Goal: Task Accomplishment & Management: Complete application form

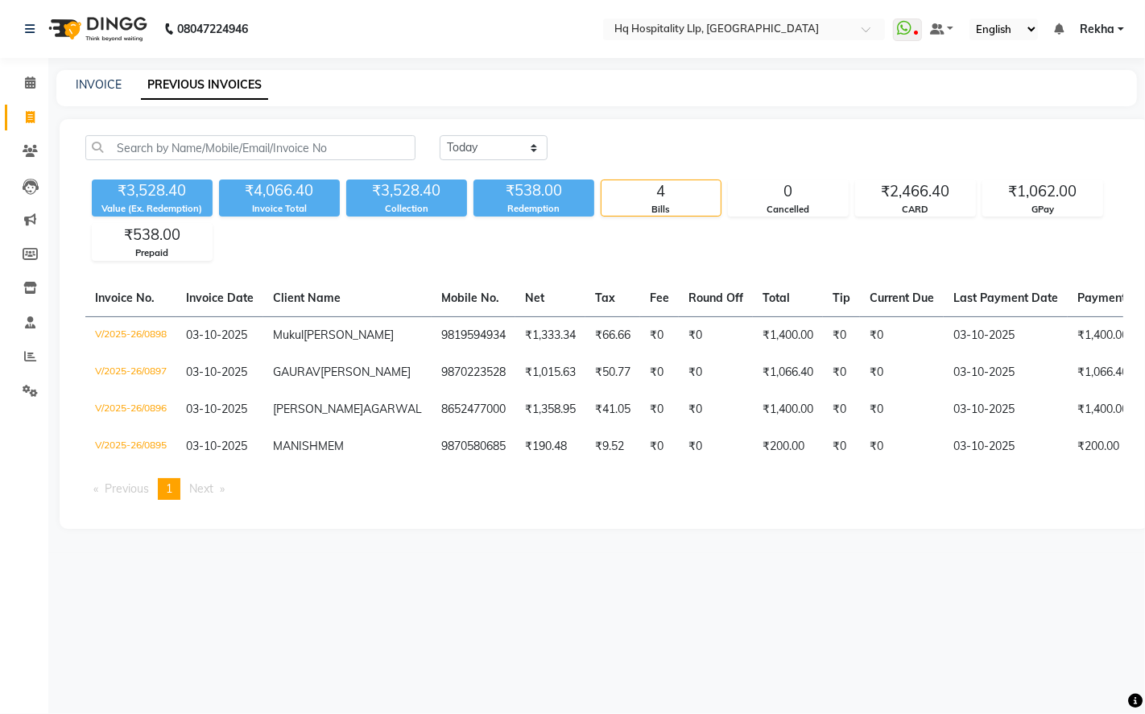
click at [85, 72] on div "INVOICE PREVIOUS INVOICES" at bounding box center [596, 88] width 1080 height 36
click at [98, 81] on link "INVOICE" at bounding box center [99, 84] width 46 height 14
select select "7197"
select select "service"
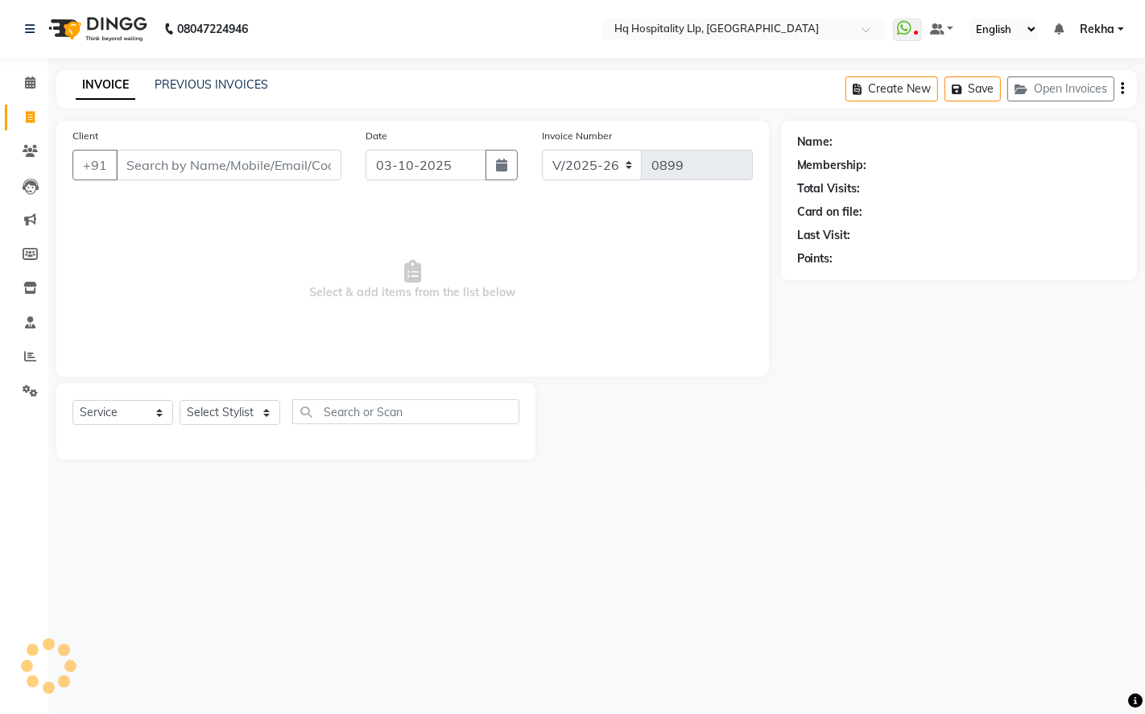
click at [186, 169] on input "Client" at bounding box center [228, 165] width 225 height 31
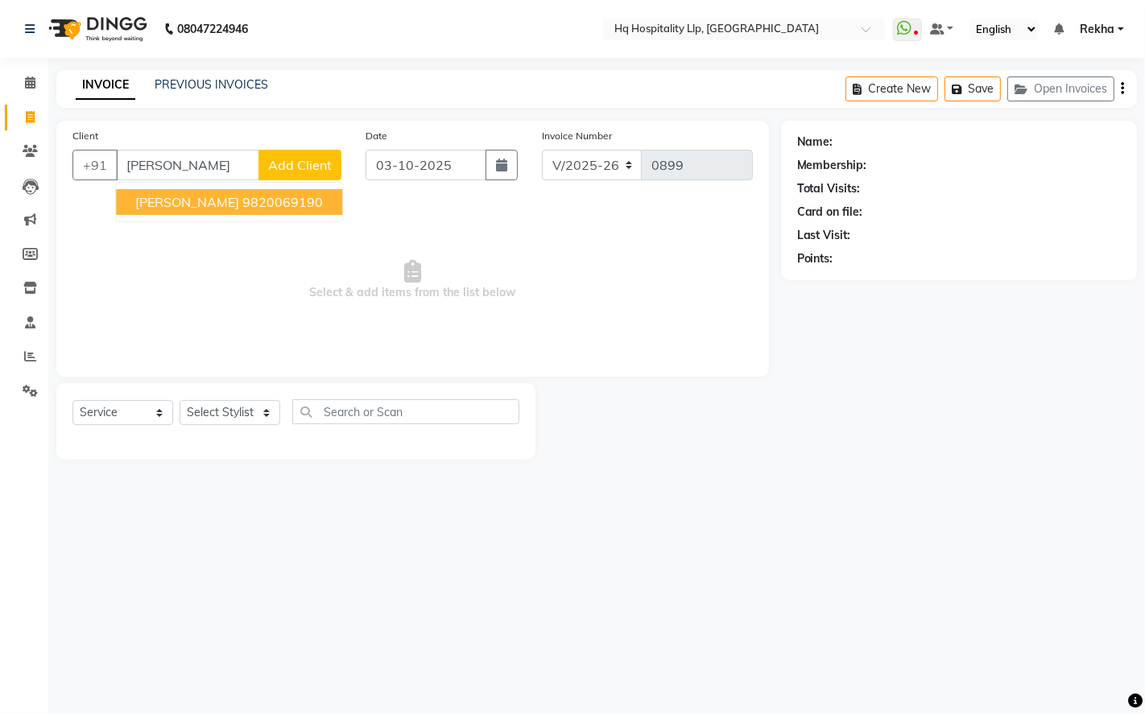
click at [196, 200] on span "[PERSON_NAME]" at bounding box center [187, 202] width 104 height 16
type input "9820069190"
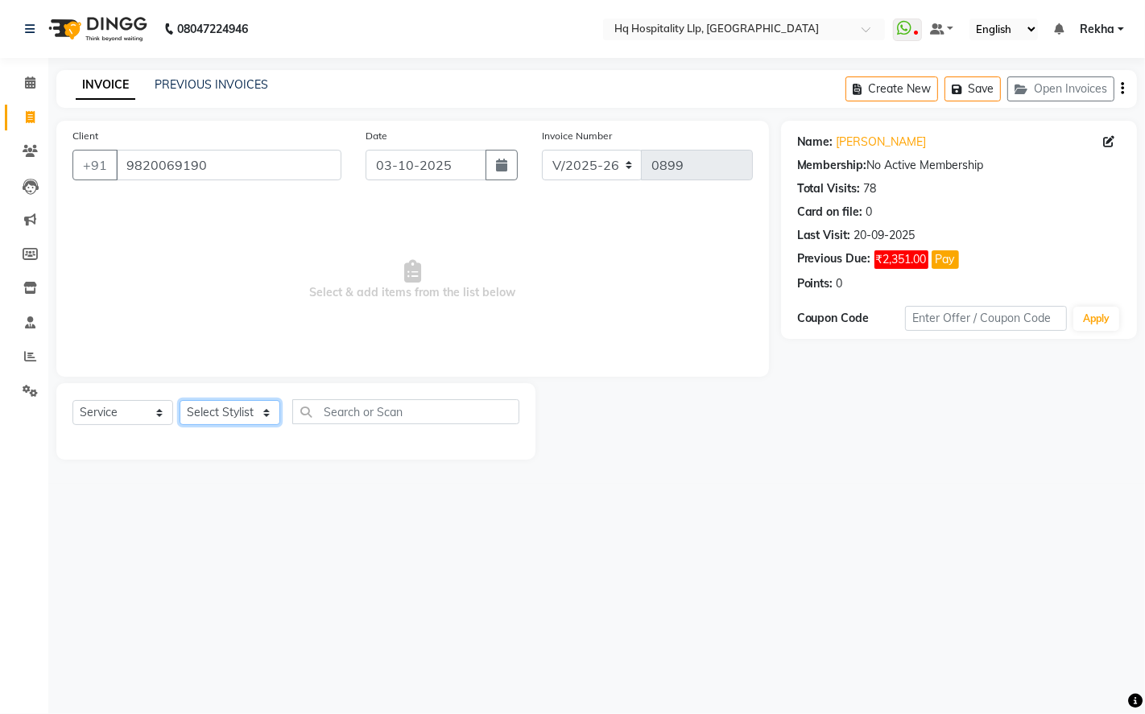
click at [260, 407] on select "Select Stylist Manager Old Staff [PERSON_NAME] [PERSON_NAME] [PERSON_NAME]" at bounding box center [230, 412] width 101 height 25
select select "61253"
click at [180, 401] on select "Select Stylist Manager Old Staff [PERSON_NAME] [PERSON_NAME] [PERSON_NAME]" at bounding box center [230, 412] width 101 height 25
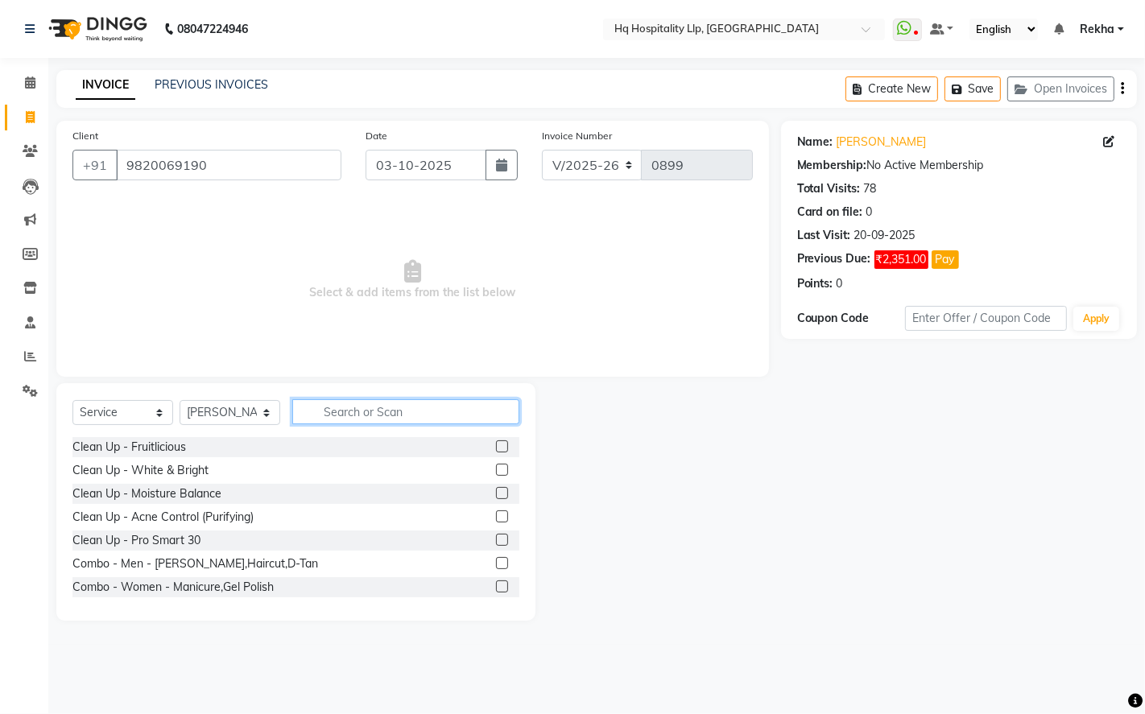
click at [385, 407] on input "text" at bounding box center [405, 411] width 227 height 25
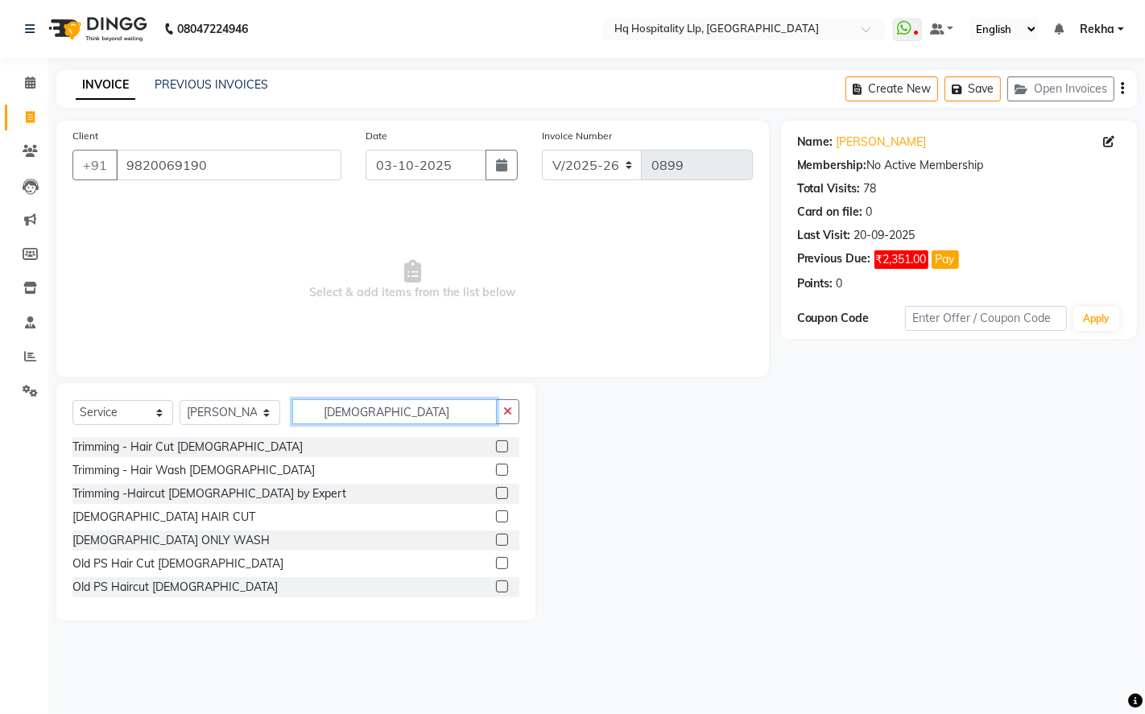
type input "[DEMOGRAPHIC_DATA]"
click at [496, 447] on label at bounding box center [502, 446] width 12 height 12
click at [496, 447] on input "checkbox" at bounding box center [501, 447] width 10 height 10
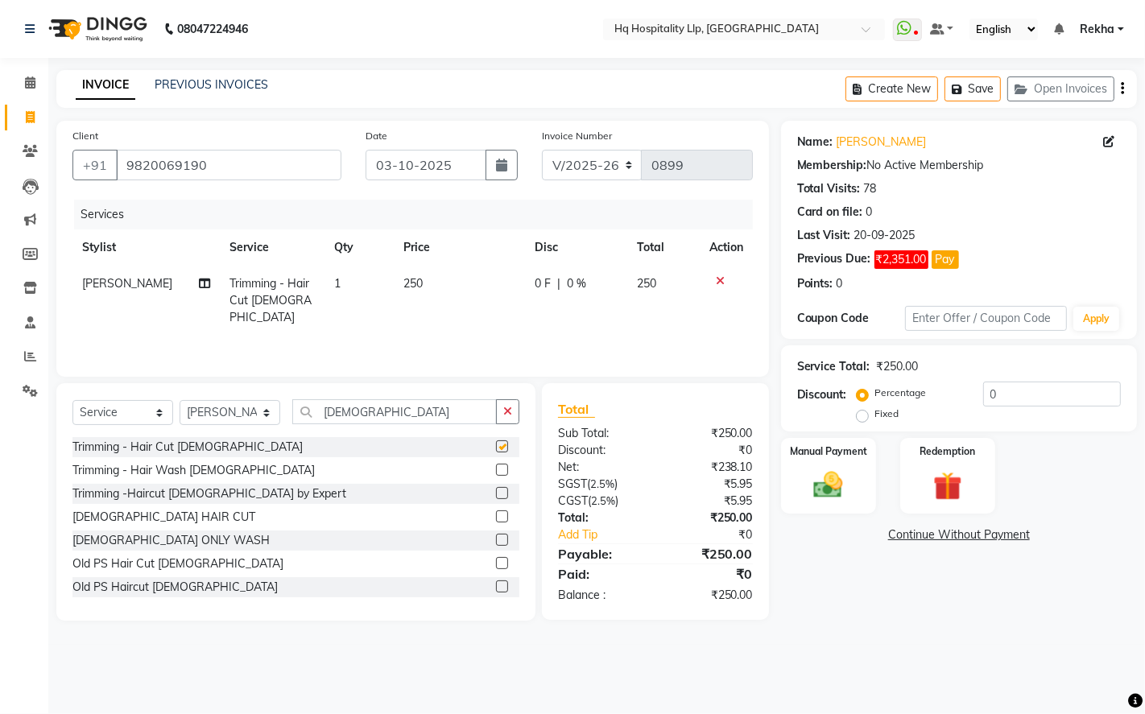
checkbox input "false"
click at [448, 407] on input "[DEMOGRAPHIC_DATA]" at bounding box center [394, 411] width 204 height 25
click at [379, 406] on input "[DEMOGRAPHIC_DATA]" at bounding box center [394, 411] width 204 height 25
type input "m"
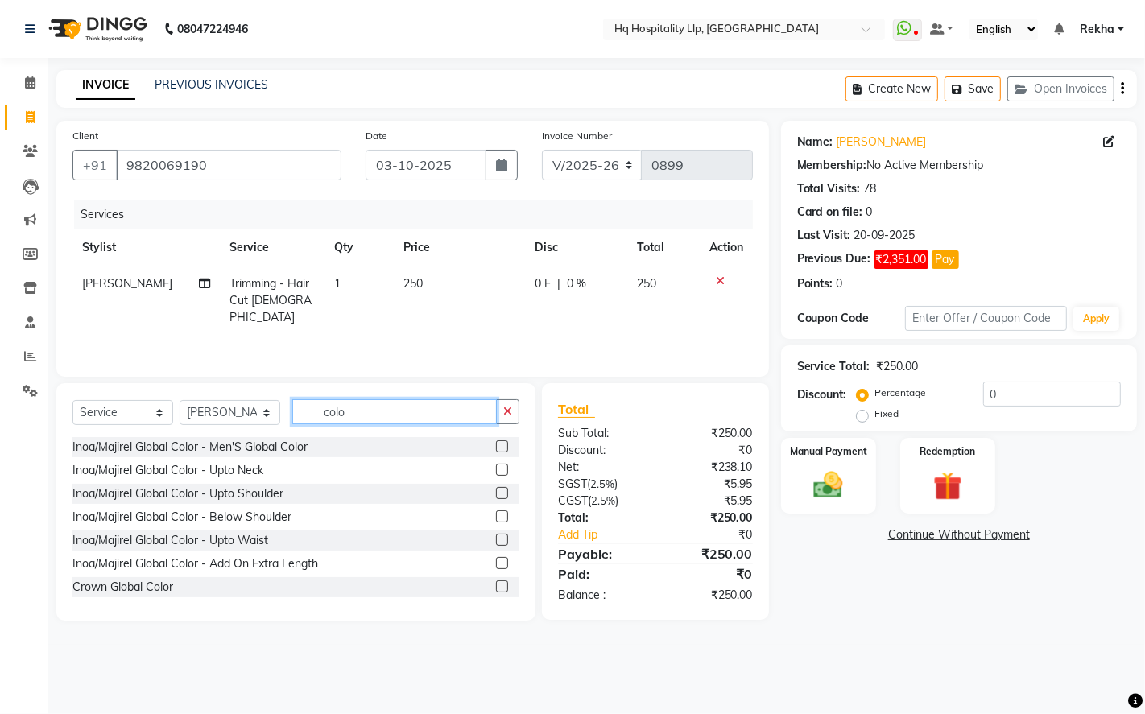
type input "colo"
click at [496, 446] on label at bounding box center [502, 446] width 12 height 12
click at [496, 446] on input "checkbox" at bounding box center [501, 447] width 10 height 10
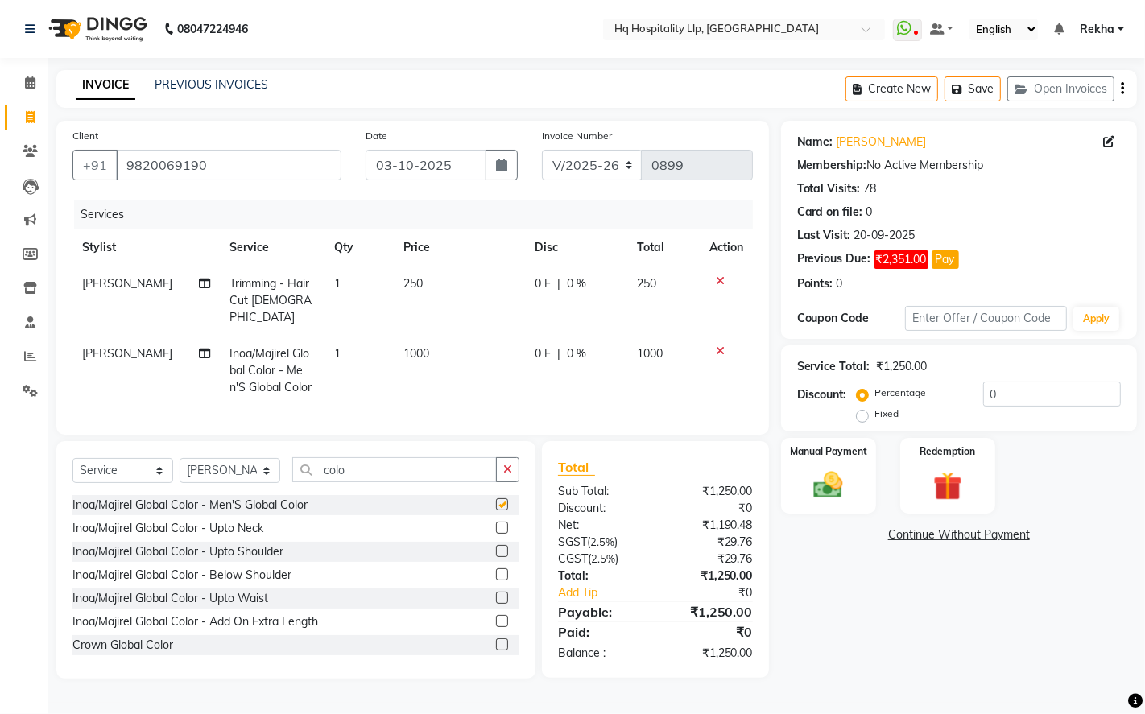
checkbox input "false"
click at [446, 336] on td "1000" at bounding box center [459, 371] width 131 height 70
select select "61253"
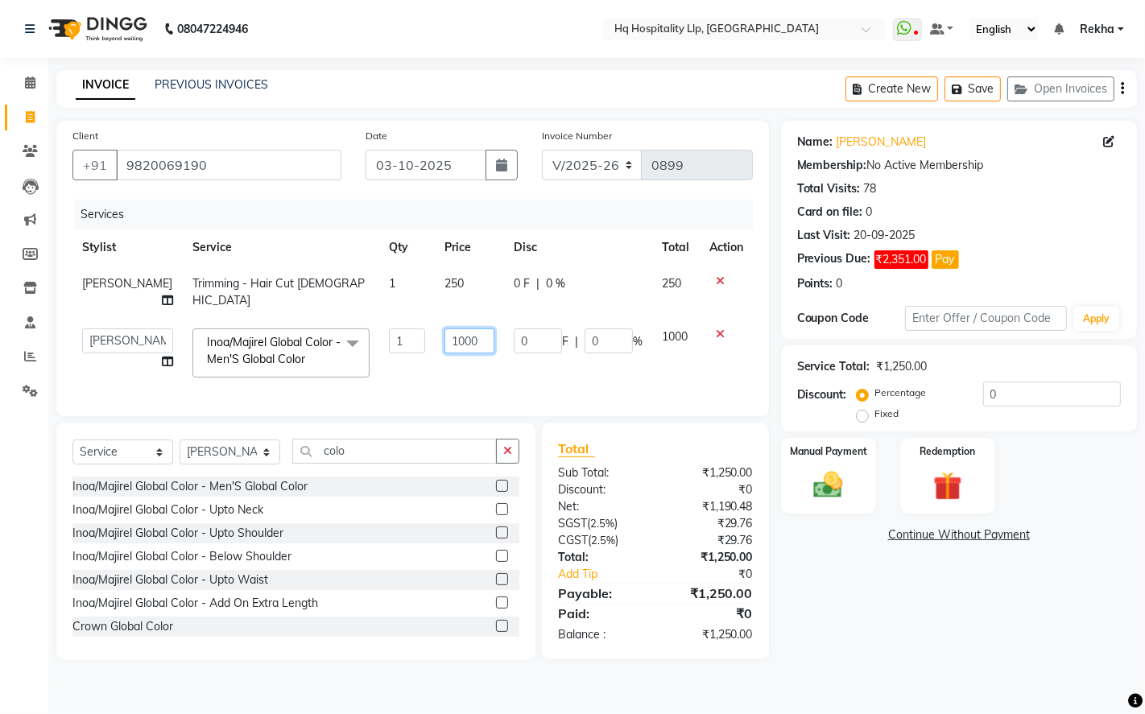
click at [461, 341] on input "1000" at bounding box center [469, 340] width 50 height 25
type input "1180"
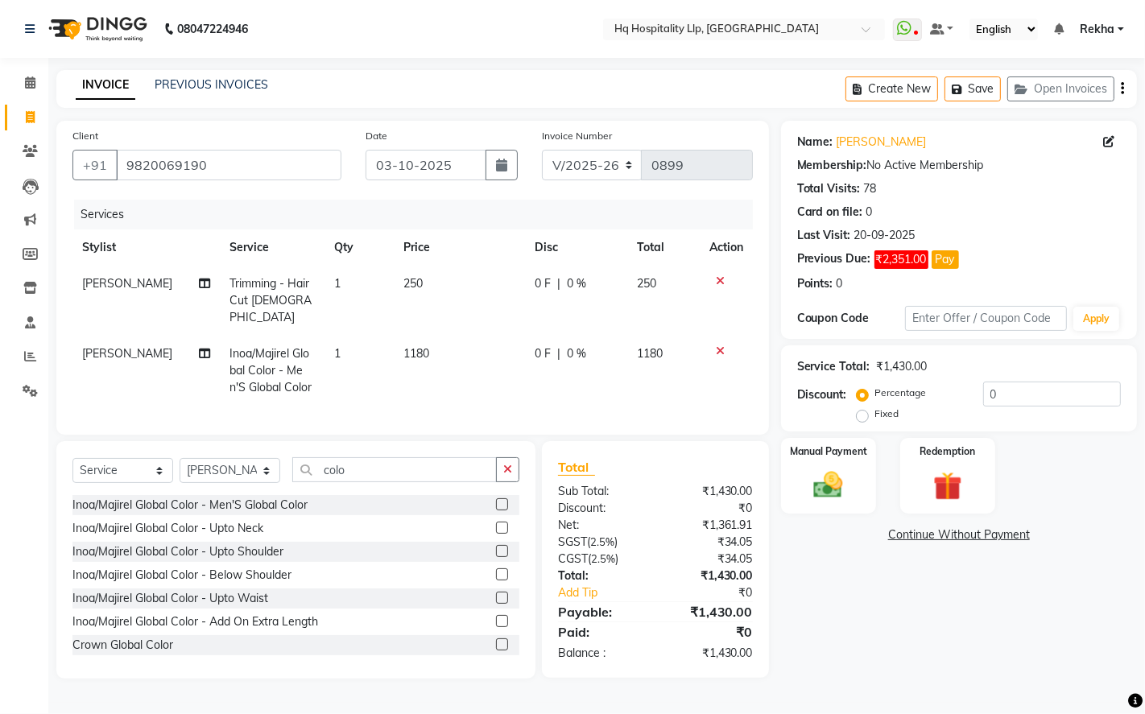
click at [838, 650] on div "Name: [PERSON_NAME] Membership: No Active Membership Total Visits: 78 Card on f…" at bounding box center [965, 400] width 368 height 558
drag, startPoint x: 774, startPoint y: 463, endPoint x: 791, endPoint y: 491, distance: 32.9
click at [775, 463] on div "Manual Payment Redemption" at bounding box center [959, 476] width 380 height 76
click at [854, 477] on div "Manual Payment" at bounding box center [827, 476] width 99 height 80
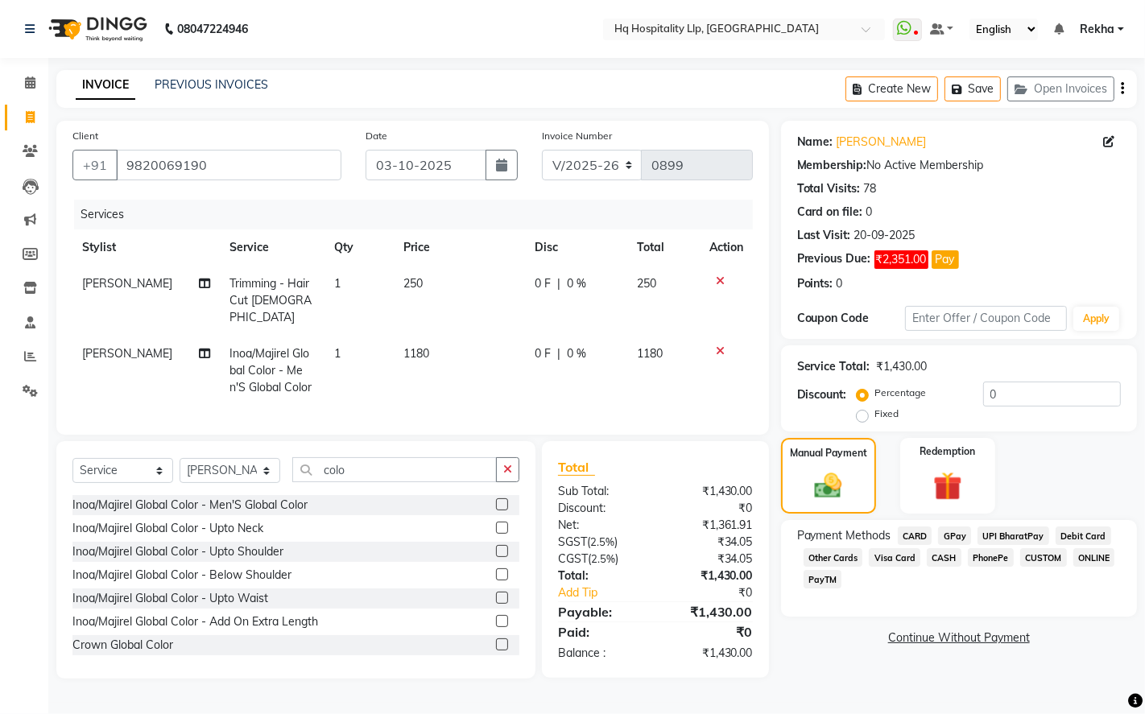
click at [910, 537] on span "CARD" at bounding box center [915, 535] width 35 height 19
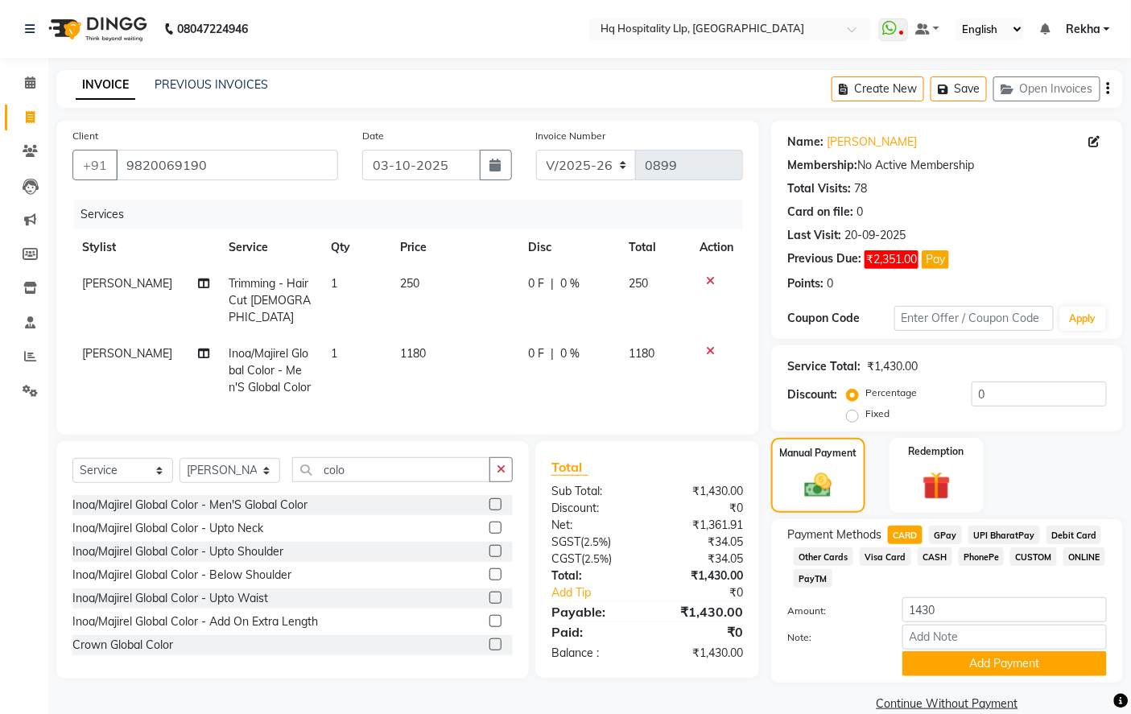
scroll to position [27, 0]
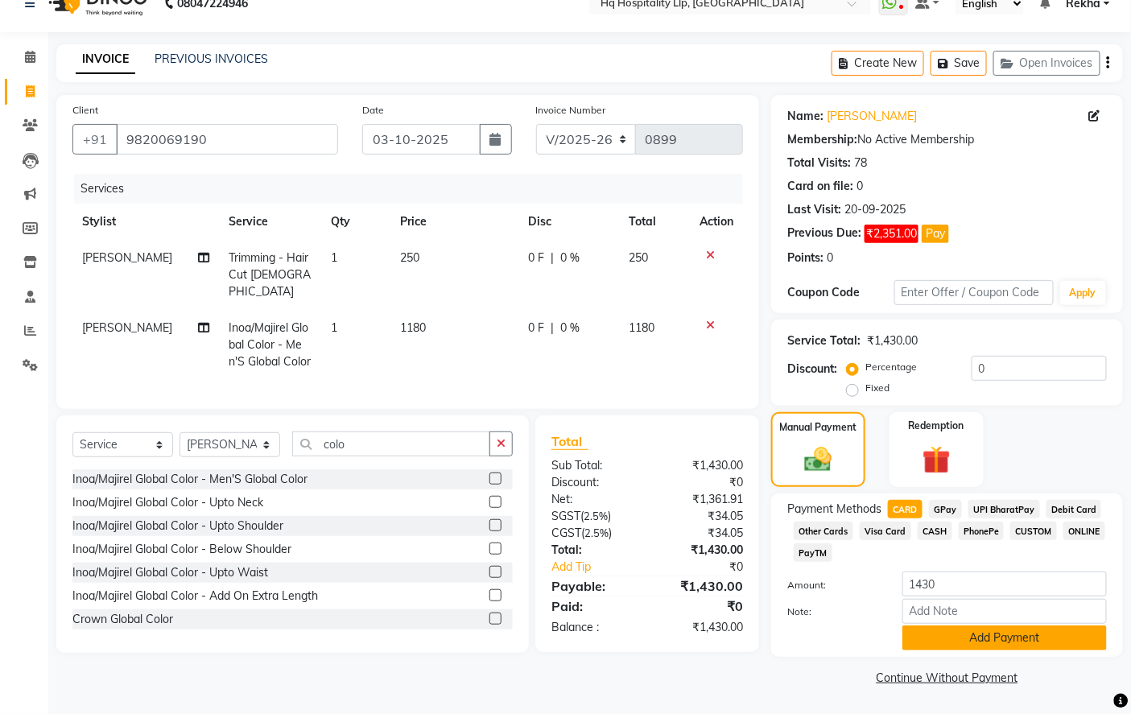
click at [996, 645] on button "Add Payment" at bounding box center [1004, 638] width 204 height 25
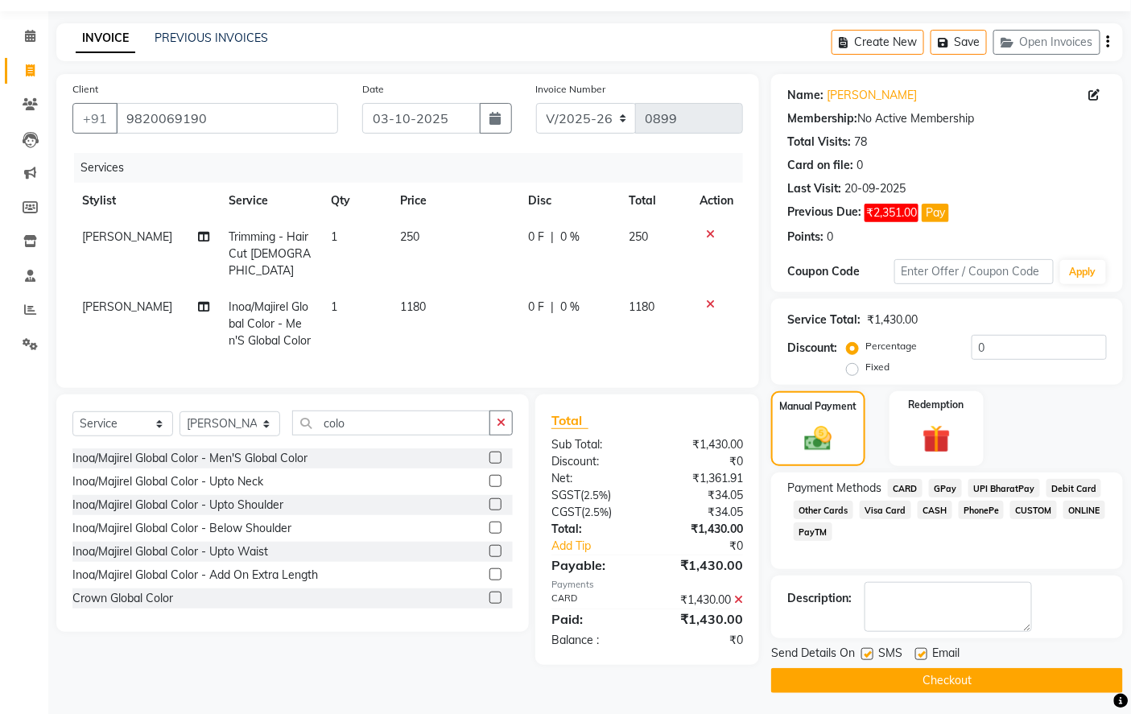
scroll to position [50, 0]
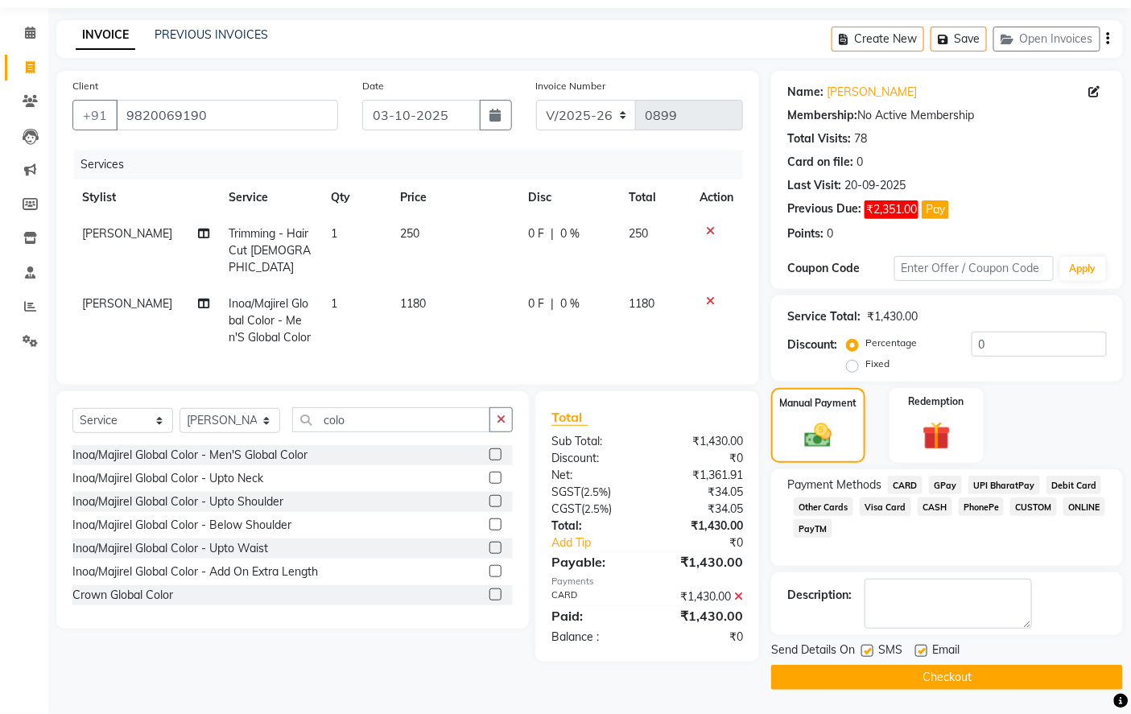
click at [972, 681] on button "Checkout" at bounding box center [947, 677] width 352 height 25
